Goal: Task Accomplishment & Management: Use online tool/utility

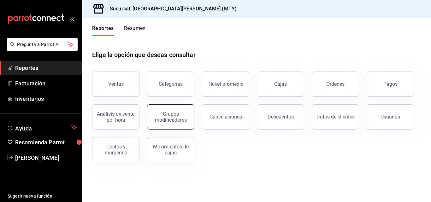
click at [172, 114] on div "Grupos modificadores" at bounding box center [170, 117] width 39 height 12
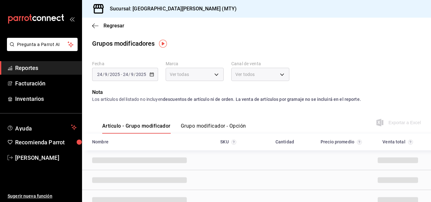
click at [156, 73] on div "[DATE] [DATE] - [DATE] [DATE]" at bounding box center [125, 74] width 66 height 13
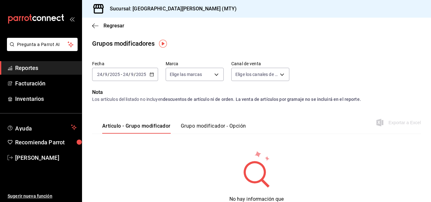
click at [152, 73] on icon "button" at bounding box center [152, 74] width 4 height 4
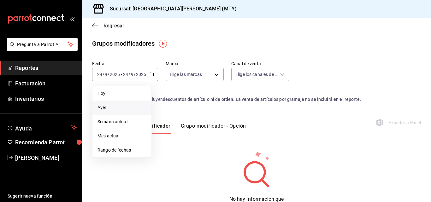
click at [116, 113] on li "Ayer" at bounding box center [121, 108] width 59 height 14
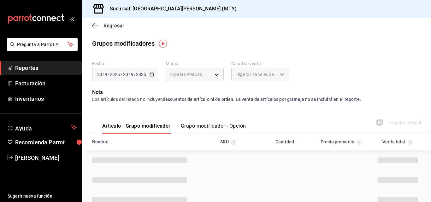
click at [196, 127] on button "Grupo modificador - Opción" at bounding box center [213, 128] width 65 height 11
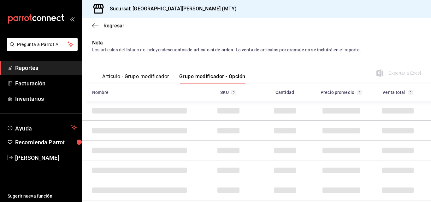
scroll to position [50, 0]
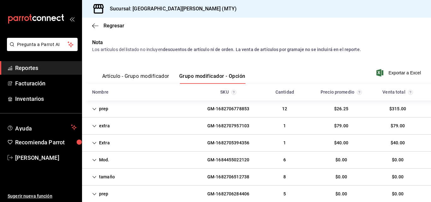
click at [168, 131] on div "extra GM-1682707957103 1 $79.00 $79.00" at bounding box center [256, 126] width 349 height 17
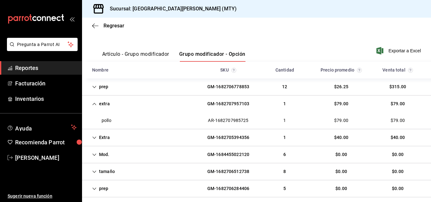
click at [166, 134] on div "Extra GM-1682705394356 1 $40.00 $40.00" at bounding box center [256, 137] width 349 height 17
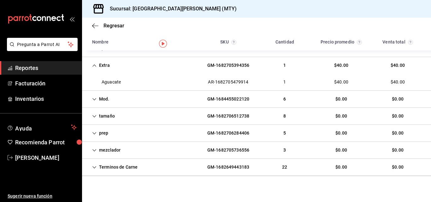
scroll to position [0, 0]
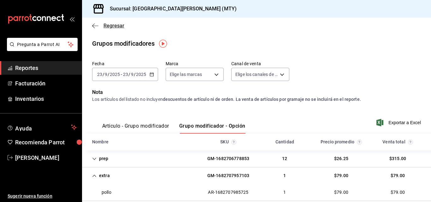
click at [99, 25] on span "Regresar" at bounding box center [108, 26] width 32 height 6
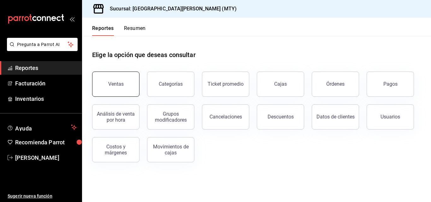
click at [121, 79] on button "Ventas" at bounding box center [115, 84] width 47 height 25
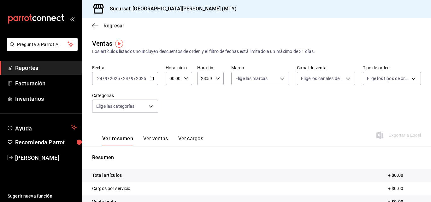
click at [151, 80] on icon "button" at bounding box center [152, 78] width 4 height 4
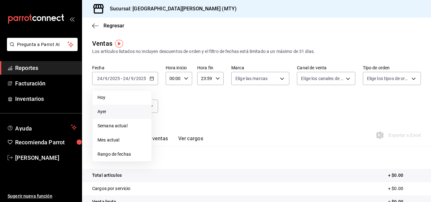
click at [130, 110] on span "Ayer" at bounding box center [122, 112] width 49 height 7
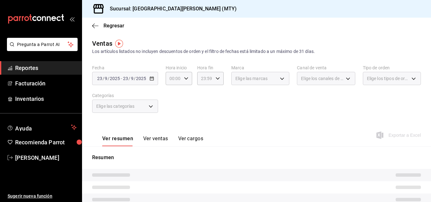
click at [133, 107] on span "Elige las categorías" at bounding box center [115, 106] width 38 height 6
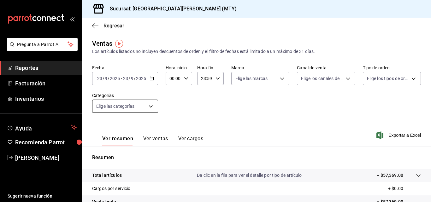
click at [133, 107] on body "Pregunta a Parrot AI Reportes Facturación Inventarios Ayuda Recomienda Parrot […" at bounding box center [215, 101] width 431 height 202
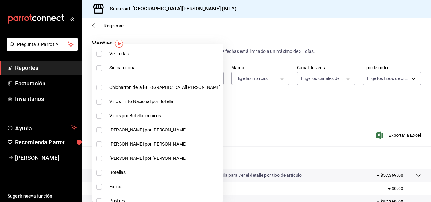
click at [134, 89] on span "Chicharron de la [GEOGRAPHIC_DATA][PERSON_NAME]" at bounding box center [165, 87] width 111 height 7
type input "f0f1c746-f3c3-4ccc-a6c7-92491a04bd66"
checkbox input "true"
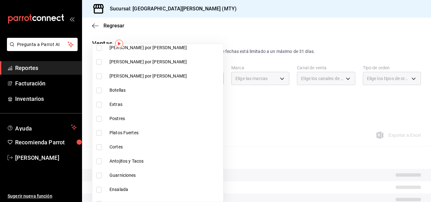
scroll to position [83, 0]
click at [133, 98] on li "Extras" at bounding box center [157, 104] width 131 height 14
type input "f0f1c746-f3c3-4ccc-a6c7-92491a04bd66,ce59e6b0-fd83-4b10-87da-79468a59da8e"
checkbox input "true"
click at [126, 120] on span "Postres" at bounding box center [165, 118] width 111 height 7
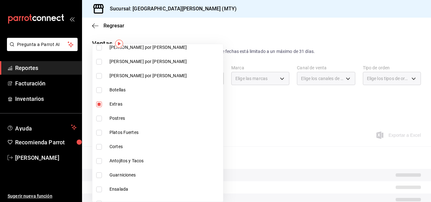
type input "f0f1c746-f3c3-4ccc-a6c7-92491a04bd66,ce59e6b0-fd83-4b10-87da-79468a59da8e,b5dc4…"
checkbox input "true"
click at [124, 140] on li "Cortes" at bounding box center [157, 147] width 131 height 14
type input "f0f1c746-f3c3-4ccc-a6c7-92491a04bd66,ce59e6b0-fd83-4b10-87da-79468a59da8e,b5dc4…"
checkbox input "true"
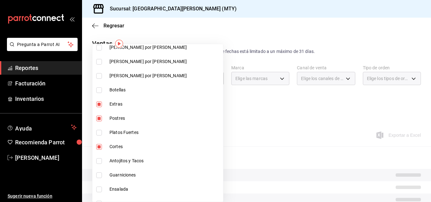
click at [122, 130] on span "Platos Fuertes" at bounding box center [165, 132] width 111 height 7
type input "f0f1c746-f3c3-4ccc-a6c7-92491a04bd66,ce59e6b0-fd83-4b10-87da-79468a59da8e,b5dc4…"
checkbox input "true"
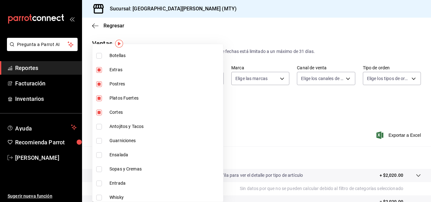
scroll to position [117, 0]
click at [122, 130] on li "Antojitos y Tacos" at bounding box center [157, 126] width 131 height 14
type input "f0f1c746-f3c3-4ccc-a6c7-92491a04bd66,ce59e6b0-fd83-4b10-87da-79468a59da8e,b5dc4…"
checkbox input "true"
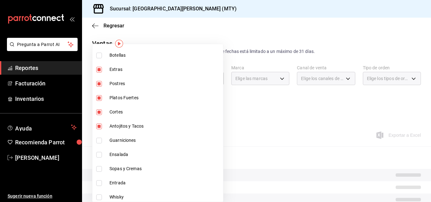
click at [114, 143] on span "Guarniciones" at bounding box center [165, 140] width 111 height 7
type input "f0f1c746-f3c3-4ccc-a6c7-92491a04bd66,ce59e6b0-fd83-4b10-87da-79468a59da8e,b5dc4…"
checkbox input "true"
click at [114, 155] on span "Ensalada" at bounding box center [165, 154] width 111 height 7
type input "f0f1c746-f3c3-4ccc-a6c7-92491a04bd66,ce59e6b0-fd83-4b10-87da-79468a59da8e,b5dc4…"
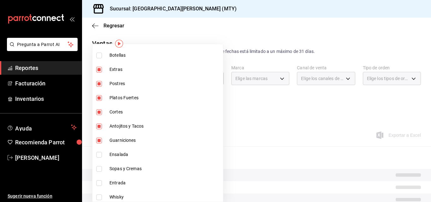
checkbox input "true"
click at [115, 163] on li "Sopas y Cremas" at bounding box center [157, 169] width 131 height 14
type input "f0f1c746-f3c3-4ccc-a6c7-92491a04bd66,ce59e6b0-fd83-4b10-87da-79468a59da8e,b5dc4…"
checkbox input "true"
click at [116, 179] on li "Entrada" at bounding box center [157, 183] width 131 height 14
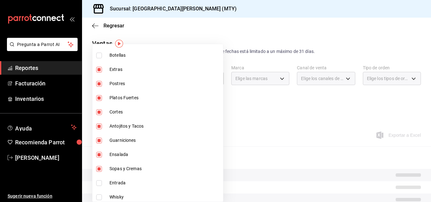
type input "f0f1c746-f3c3-4ccc-a6c7-92491a04bd66,ce59e6b0-fd83-4b10-87da-79468a59da8e,b5dc4…"
checkbox input "true"
click at [316, 111] on div at bounding box center [215, 101] width 431 height 202
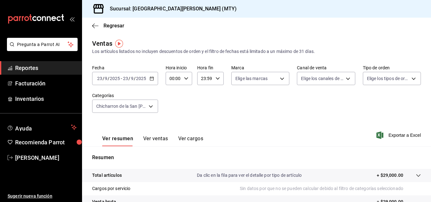
click at [398, 133] on span "Exportar a Excel" at bounding box center [399, 136] width 43 height 8
